Goal: Information Seeking & Learning: Find specific fact

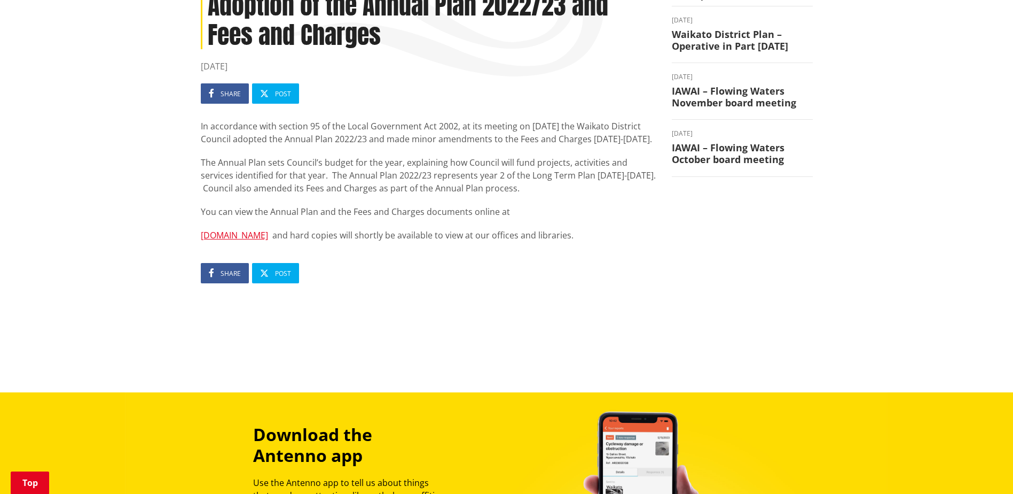
scroll to position [160, 0]
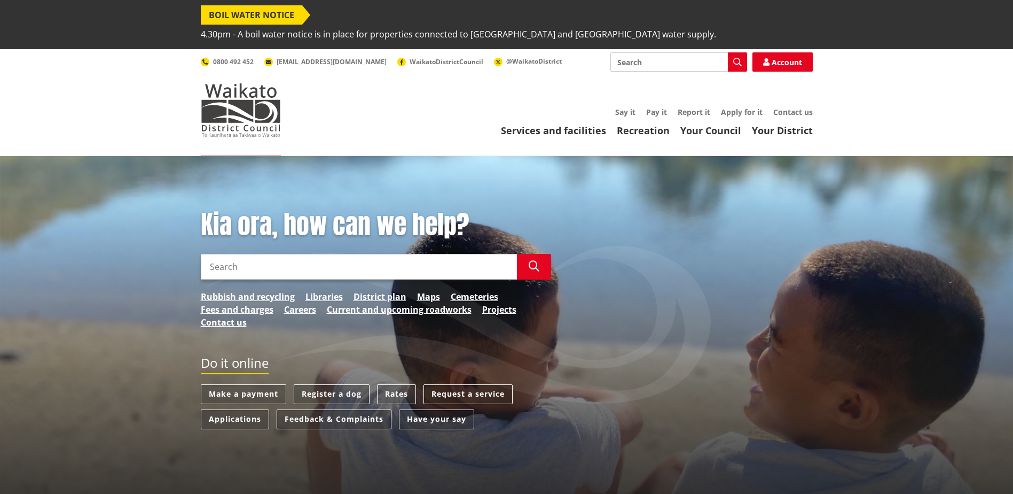
click at [229, 254] on input "Search" at bounding box center [359, 267] width 316 height 26
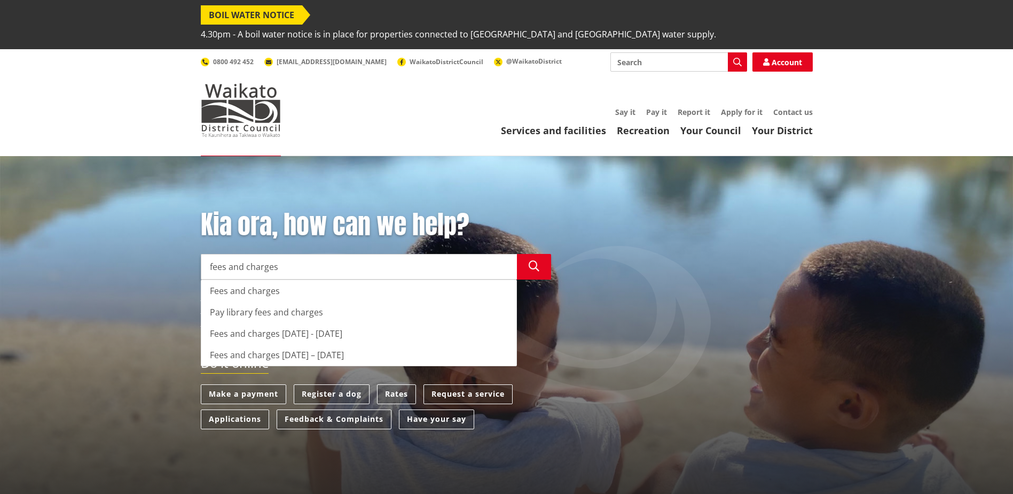
type input "fees and charges"
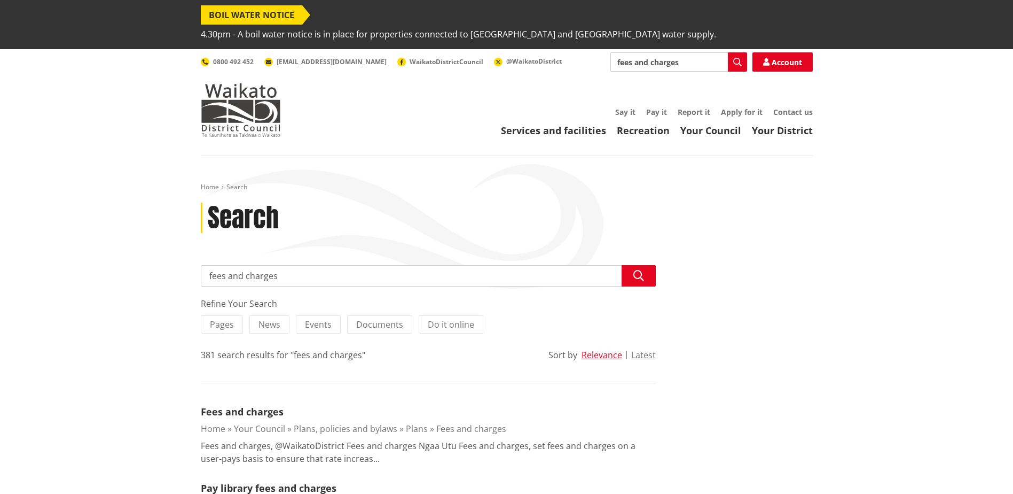
click at [294, 265] on input "fees and charges" at bounding box center [428, 275] width 455 height 21
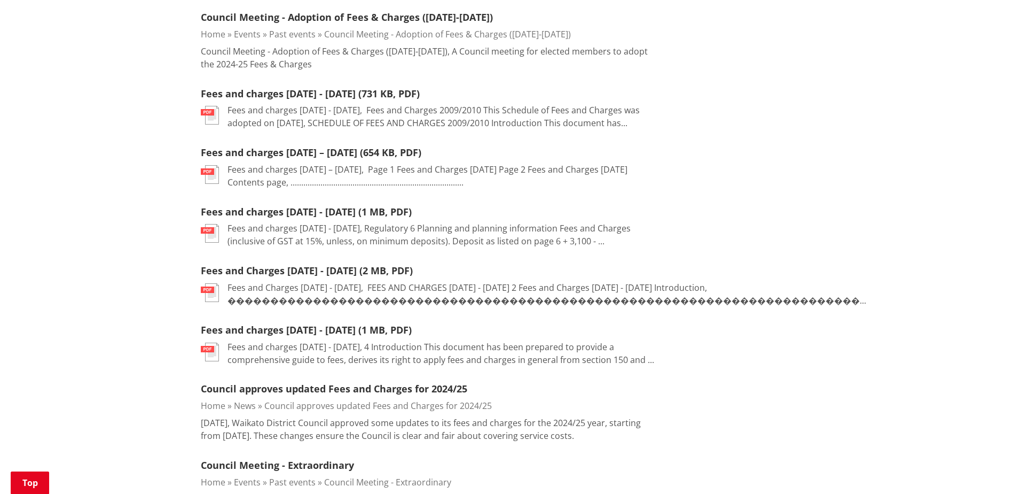
scroll to position [534, 0]
click at [265, 323] on link "Fees and charges [DATE] - [DATE] (1 MB, PDF)" at bounding box center [306, 329] width 211 height 13
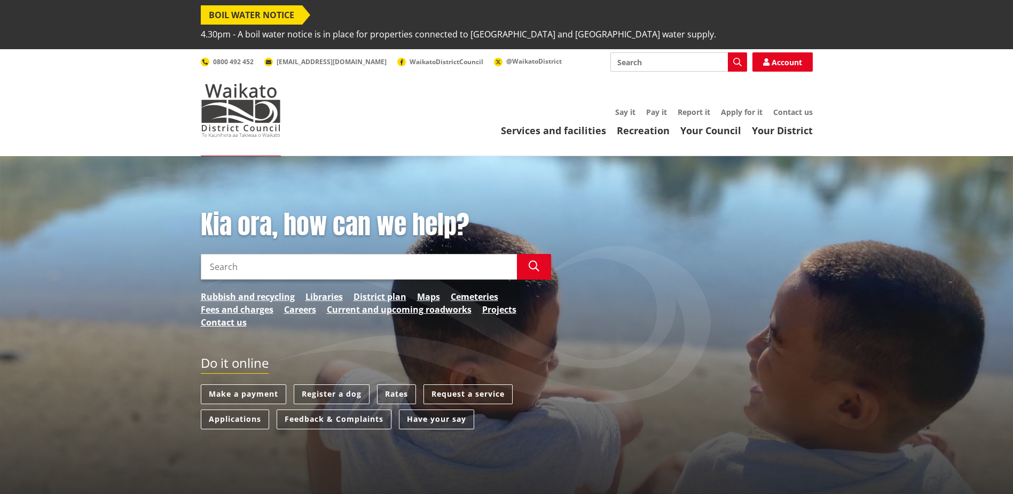
click at [268, 254] on input "Search" at bounding box center [359, 267] width 316 height 26
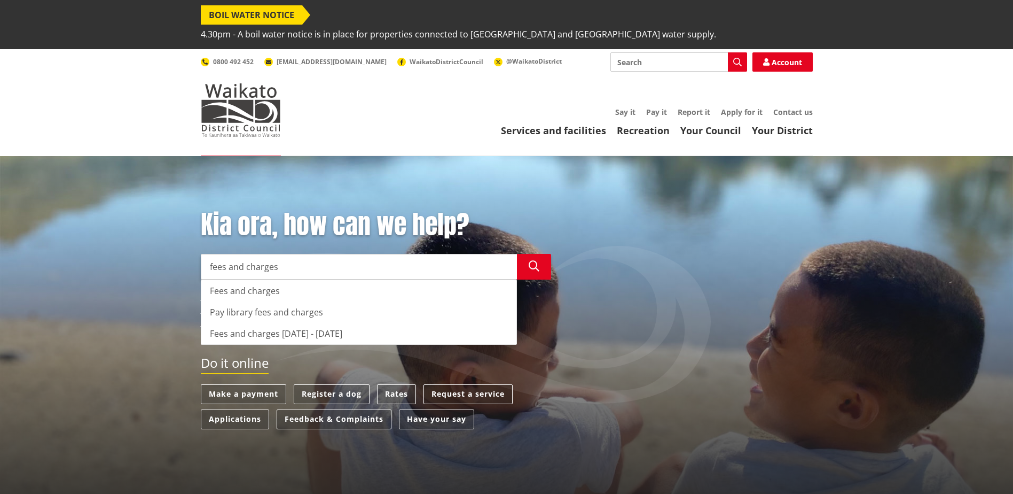
type input "fees and charges"
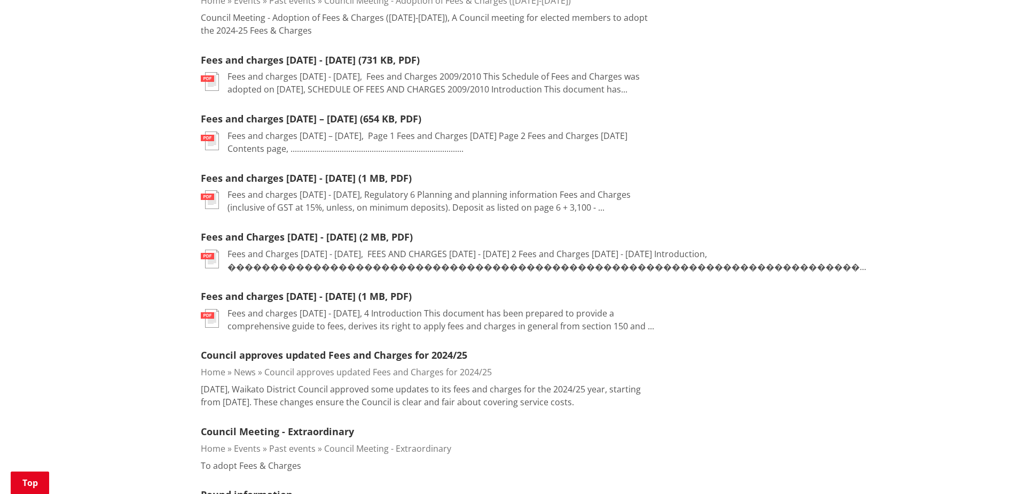
scroll to position [534, 0]
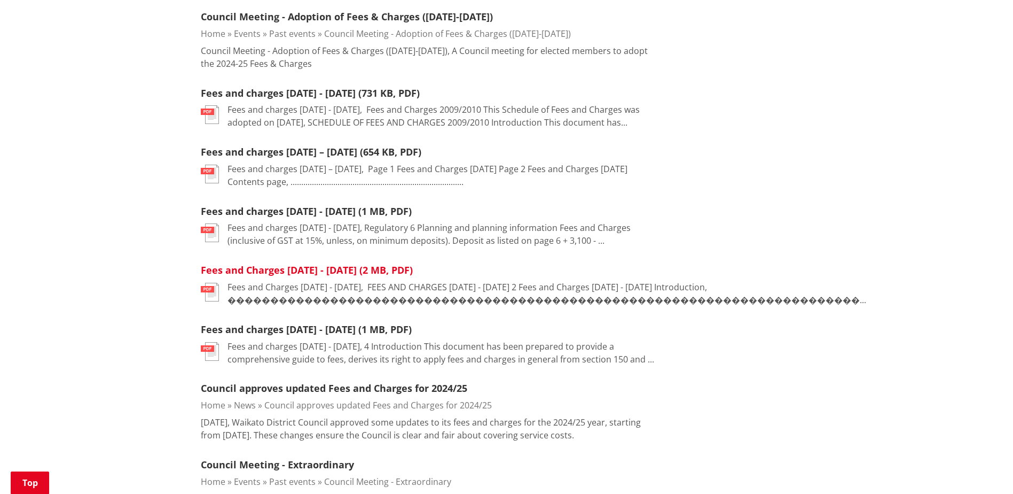
click at [285, 263] on link "Fees and Charges [DATE] - [DATE] (2 MB, PDF)" at bounding box center [307, 269] width 212 height 13
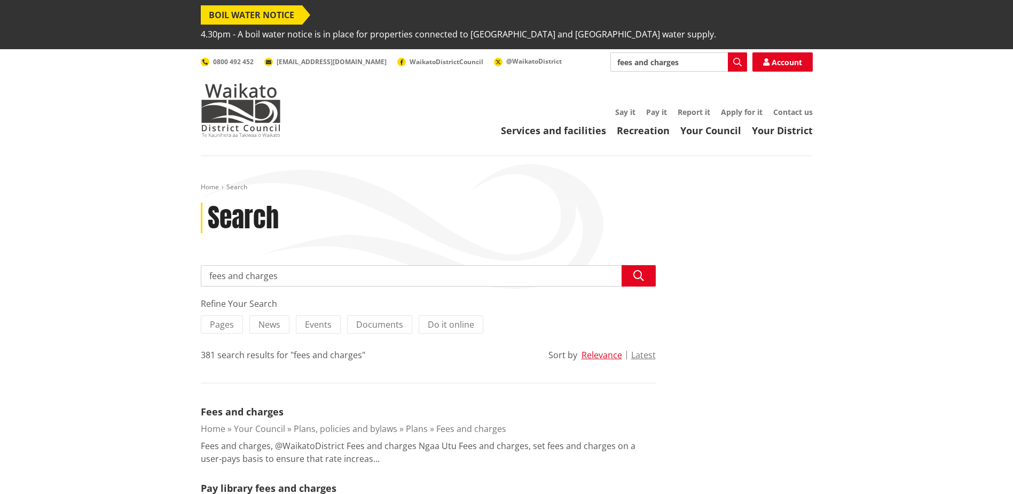
scroll to position [534, 0]
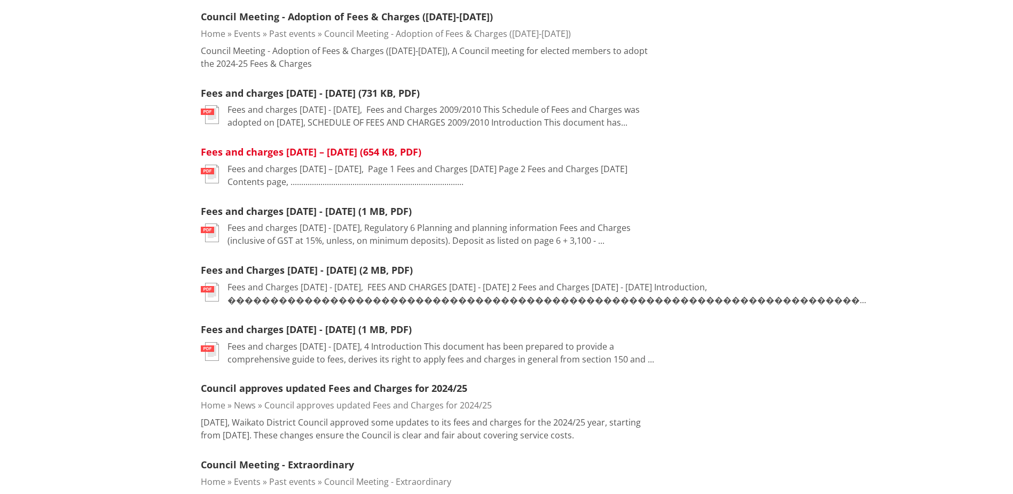
click at [296, 145] on link "Fees and charges 2015 – 2018 (654 KB, PDF)" at bounding box center [311, 151] width 221 height 13
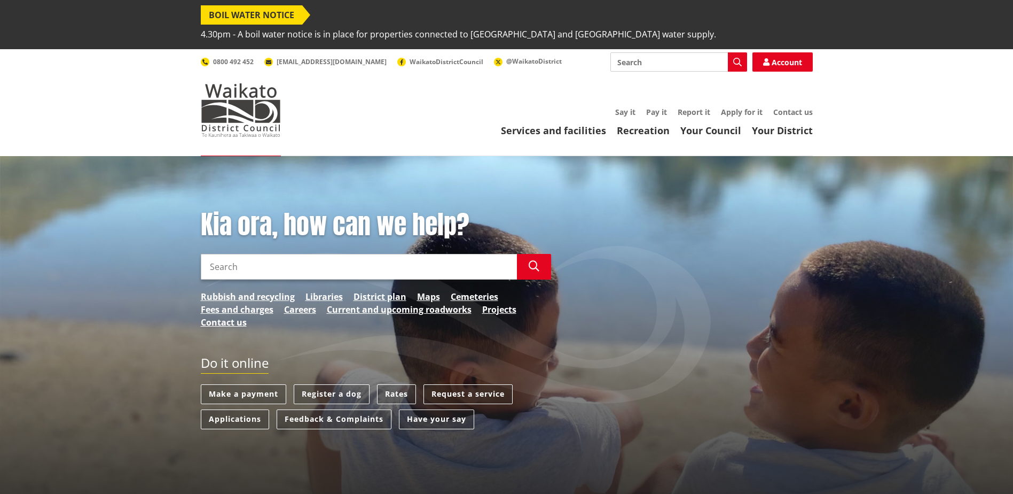
click at [251, 254] on input "Search" at bounding box center [359, 267] width 316 height 26
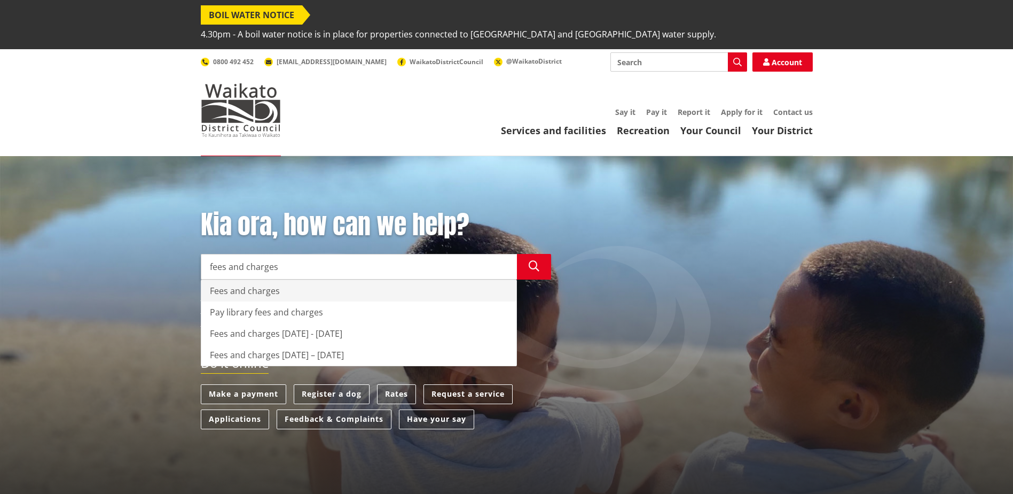
click at [256, 280] on div "Fees and charges" at bounding box center [358, 290] width 315 height 21
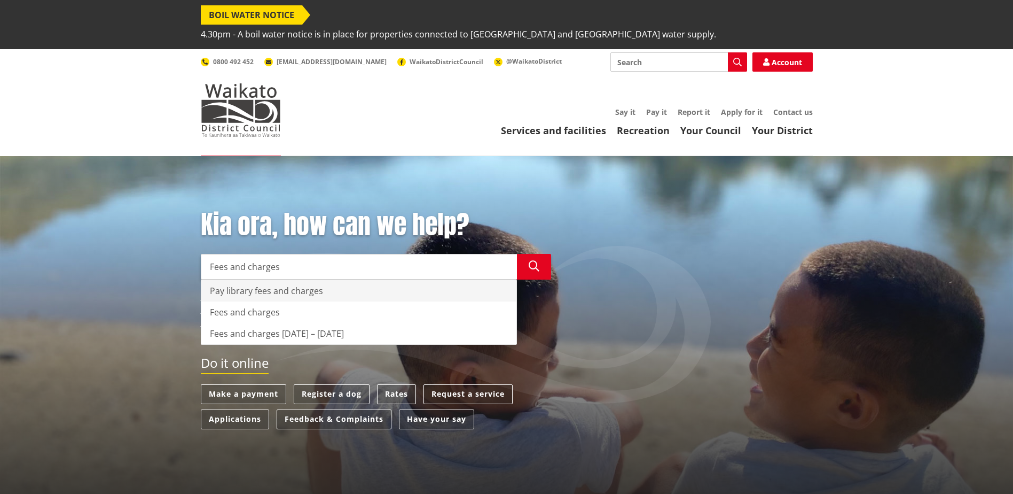
type input "Fees and charges"
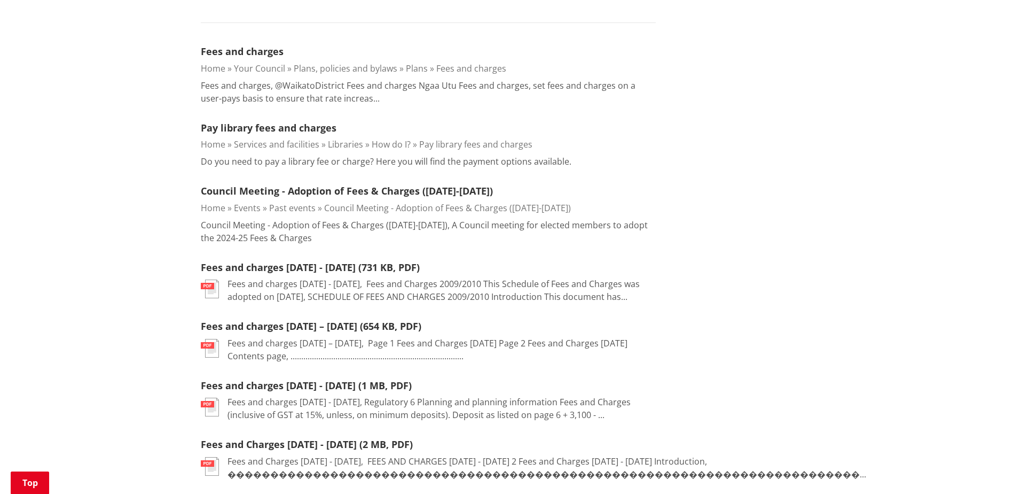
scroll to position [374, 0]
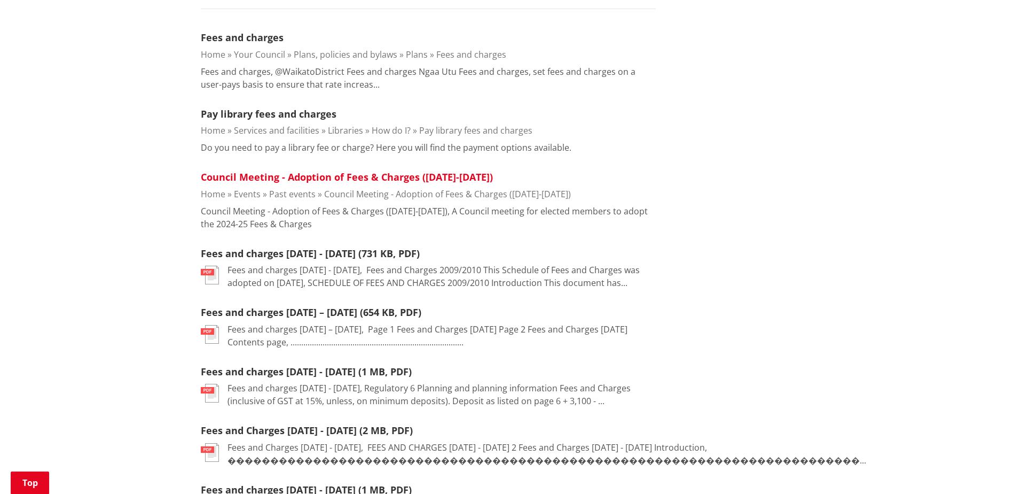
click at [342, 170] on link "Council Meeting - Adoption of Fees & Charges (2024-2025)" at bounding box center [347, 176] width 292 height 13
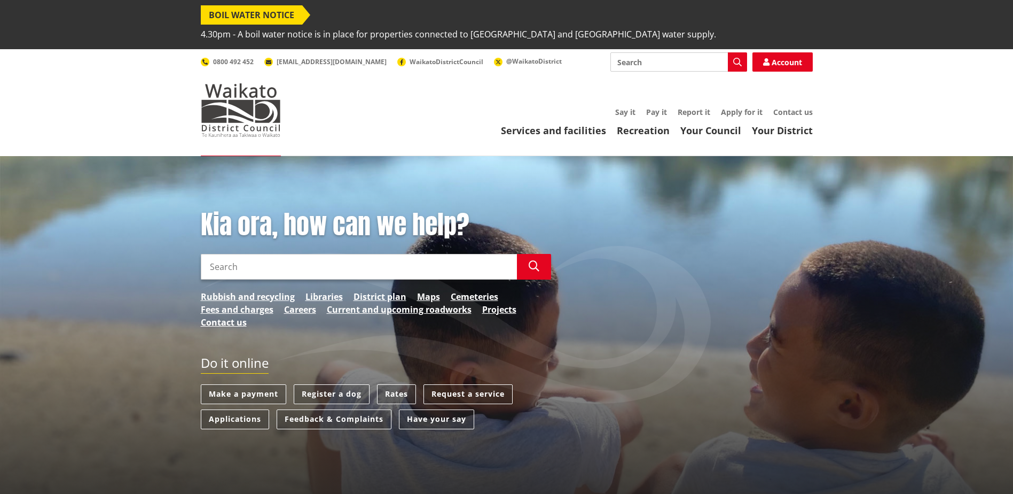
click at [233, 254] on input "Search" at bounding box center [359, 267] width 316 height 26
type input "fees and charges 2024"
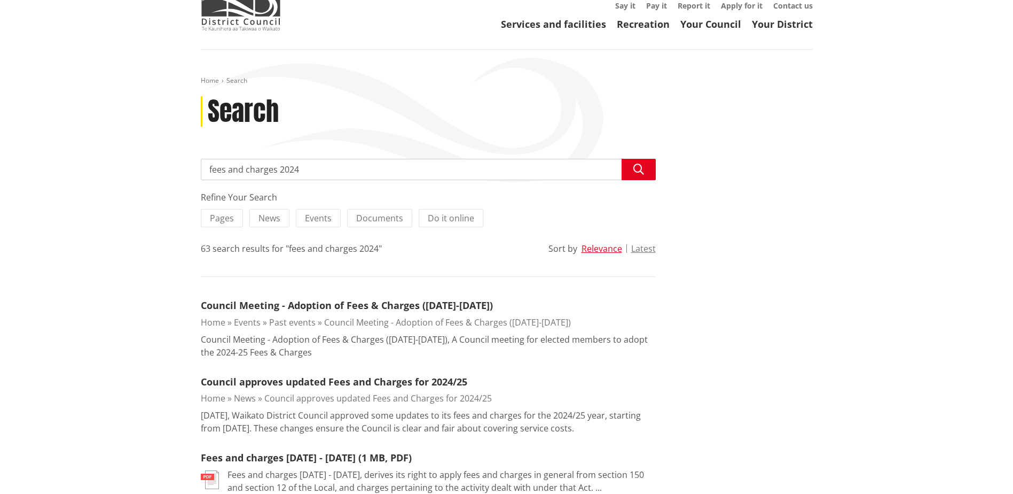
scroll to position [107, 0]
click at [335, 298] on link "Council Meeting - Adoption of Fees & Charges ([DATE]-[DATE])" at bounding box center [347, 304] width 292 height 13
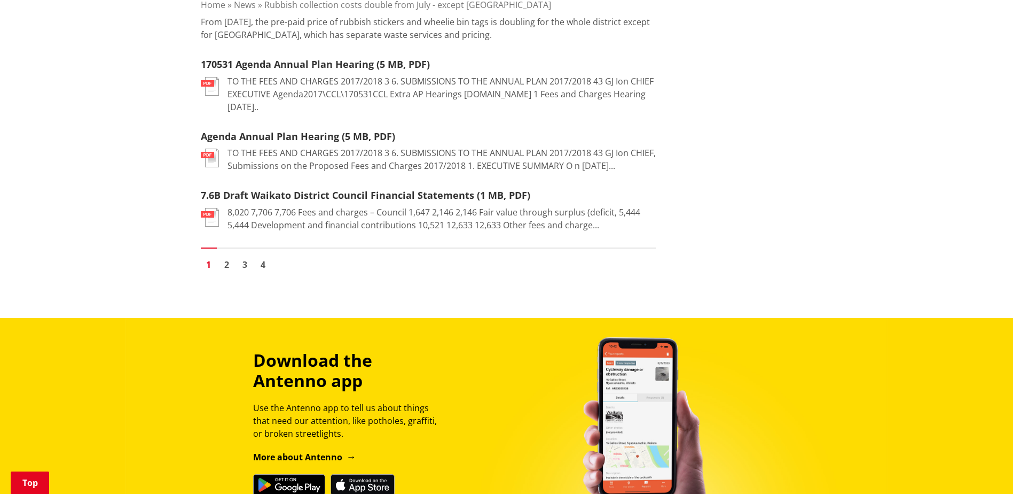
scroll to position [1603, 0]
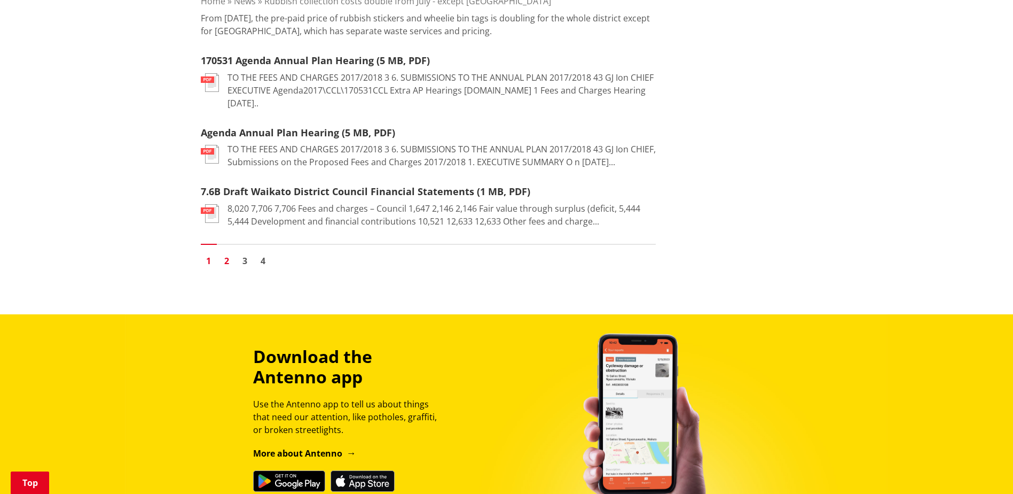
click at [226, 253] on link "2" at bounding box center [227, 261] width 16 height 16
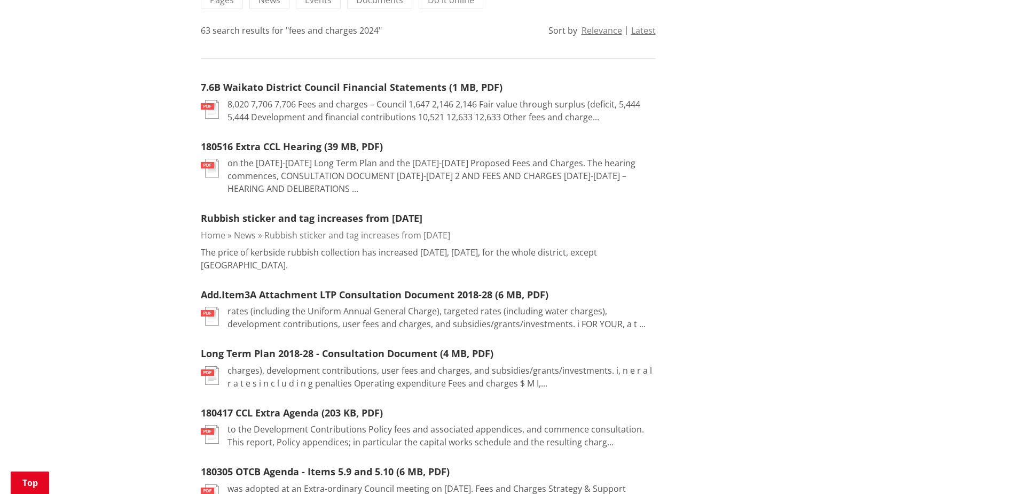
scroll to position [214, 0]
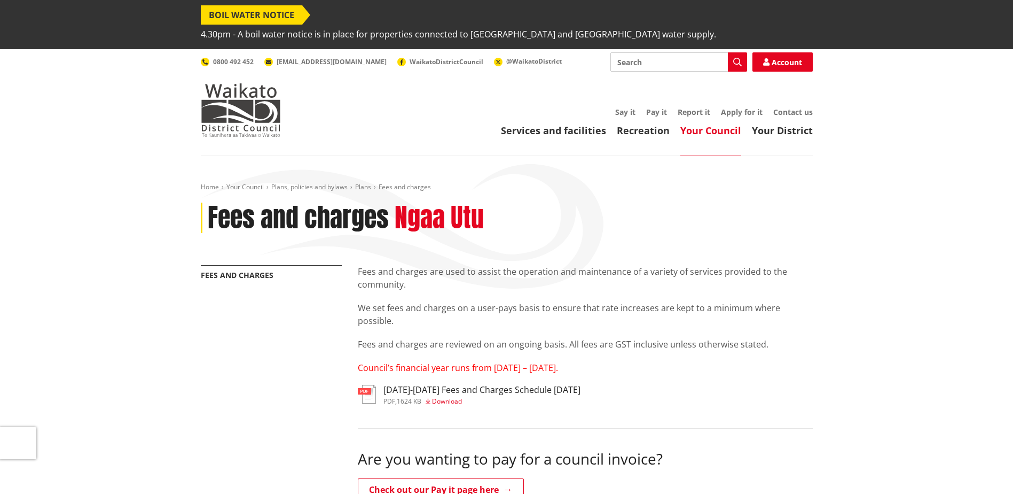
click at [434, 385] on h3 "2025-2027 Fees and Charges Schedule June 2025" at bounding box center [482, 390] width 197 height 10
